Goal: Task Accomplishment & Management: Manage account settings

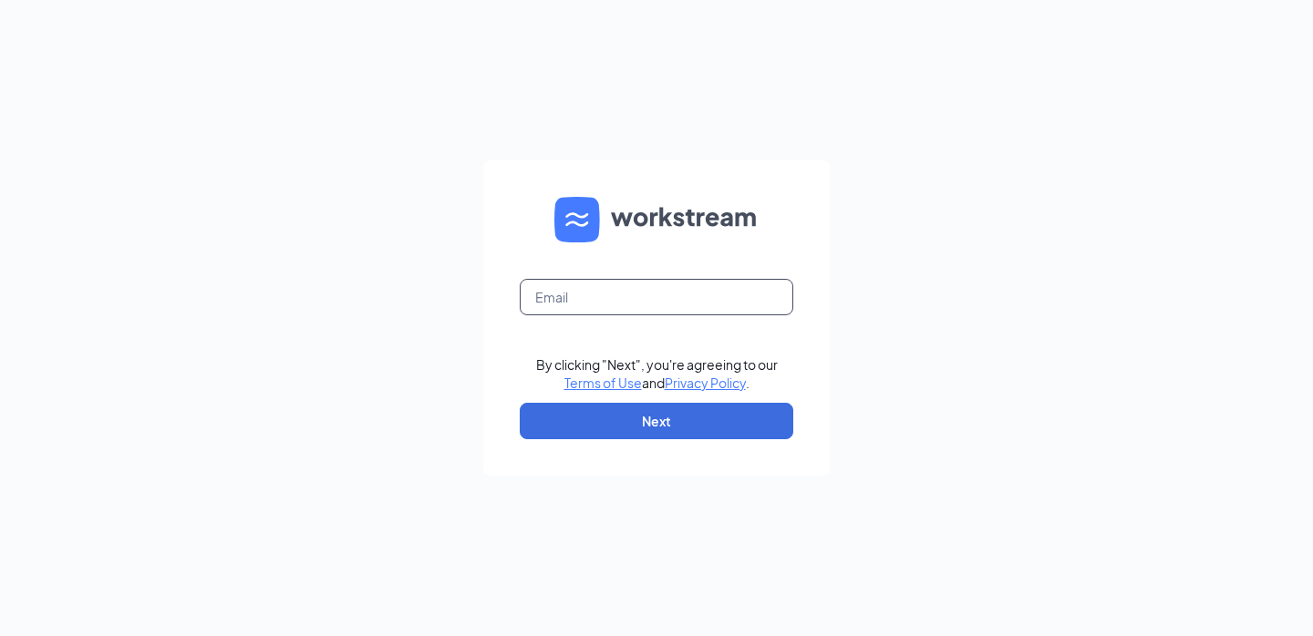
click at [600, 307] on input "text" at bounding box center [656, 297] width 273 height 36
type input "[EMAIL_ADDRESS][DOMAIN_NAME]"
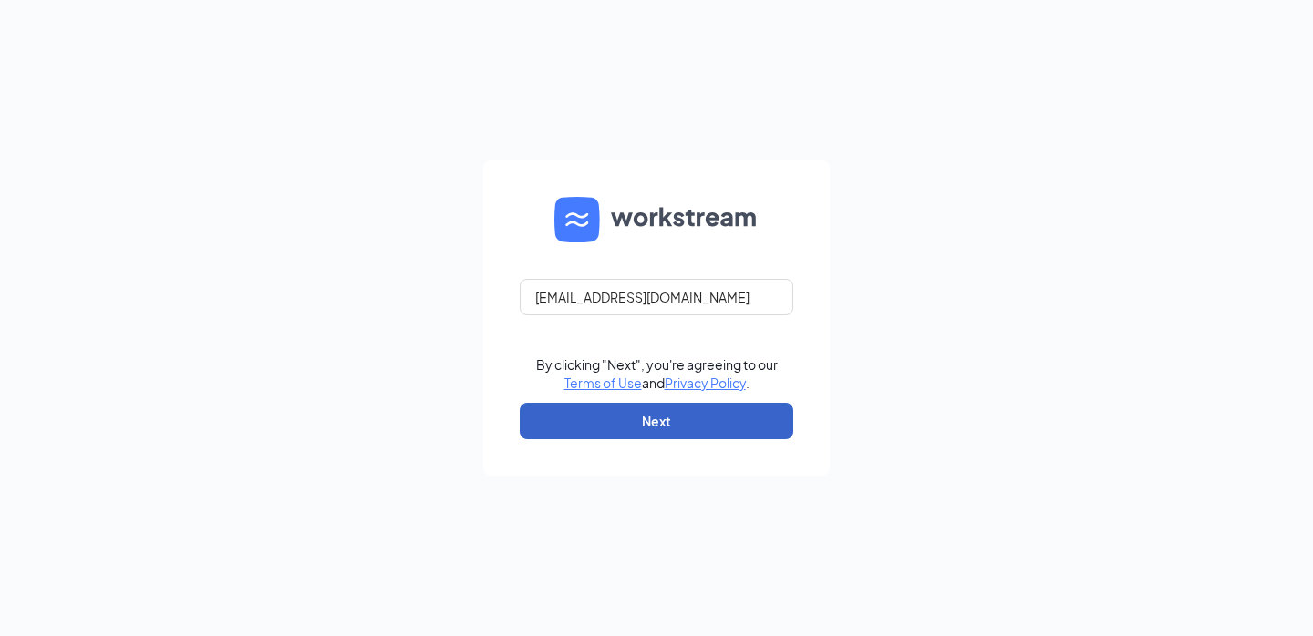
click at [621, 431] on button "Next" at bounding box center [656, 421] width 273 height 36
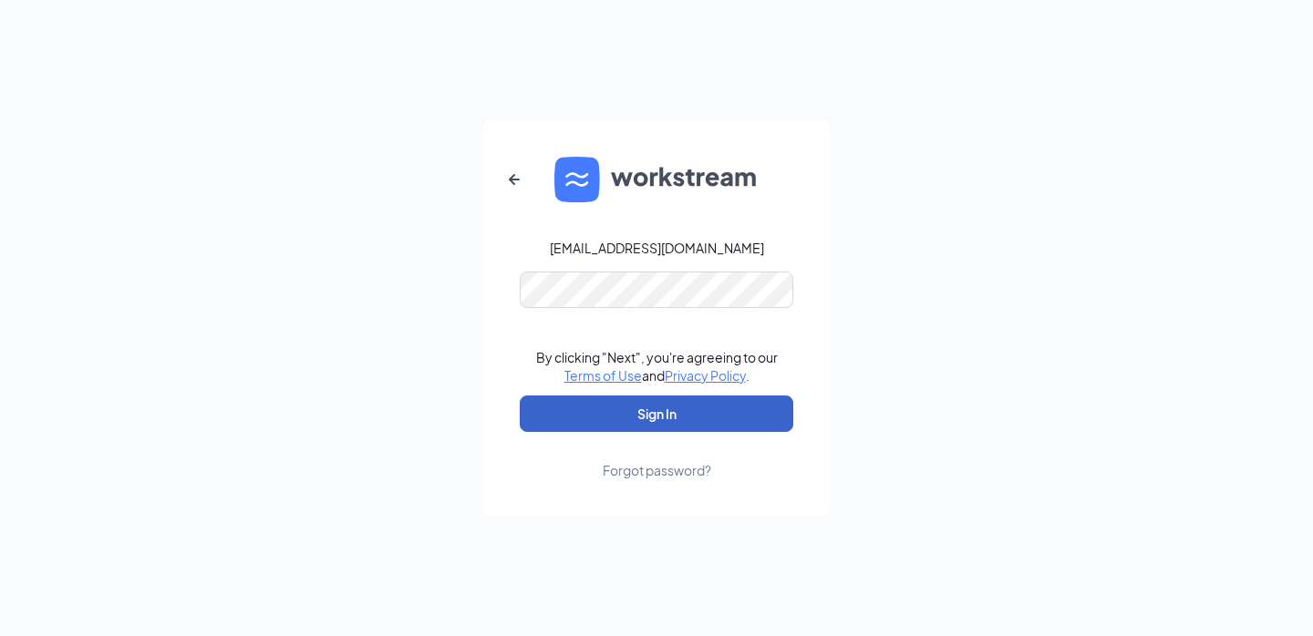
click at [636, 423] on button "Sign In" at bounding box center [656, 414] width 273 height 36
